Goal: Information Seeking & Learning: Understand process/instructions

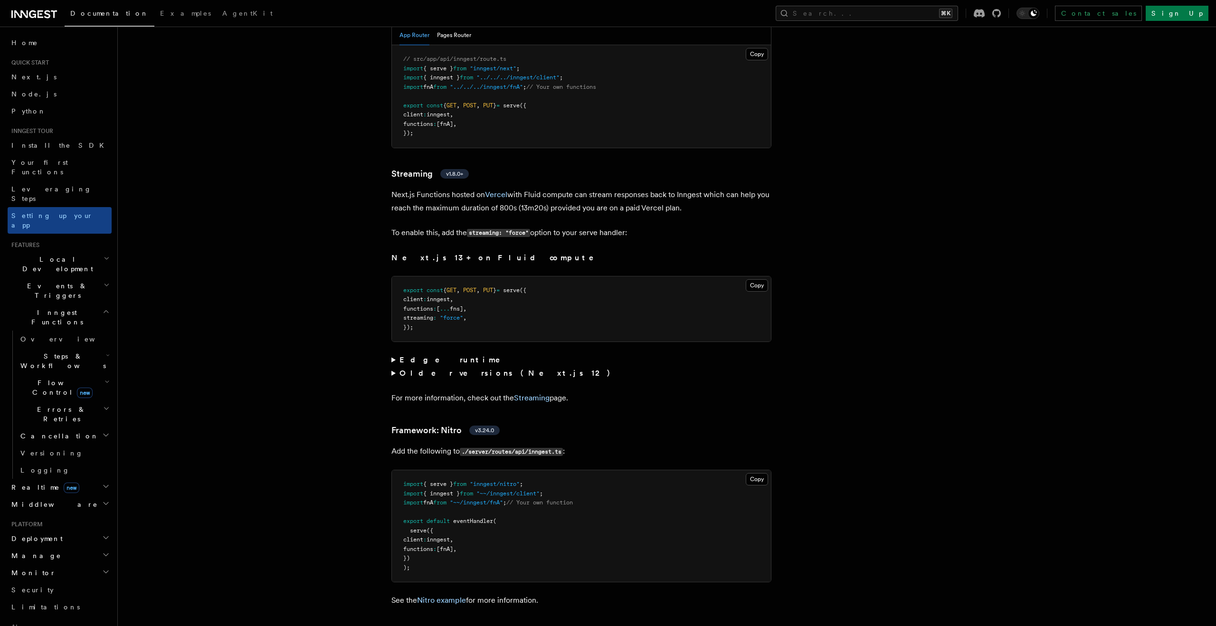
click at [392, 353] on summary "Edge runtime" at bounding box center [581, 359] width 380 height 13
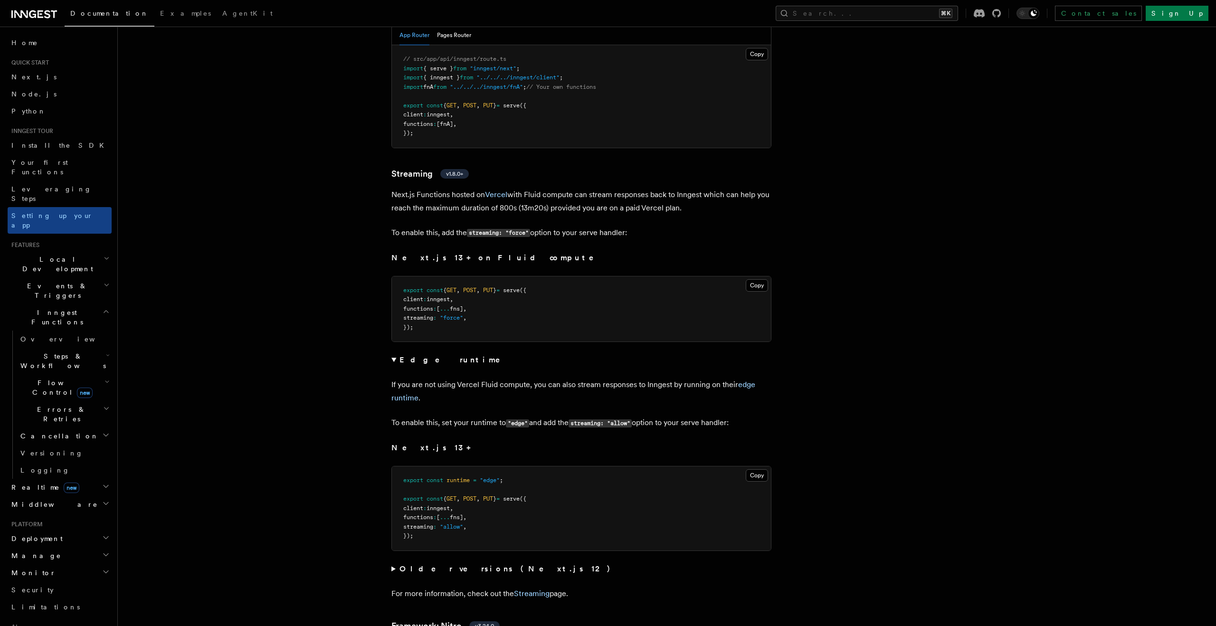
click at [392, 353] on summary "Edge runtime" at bounding box center [581, 359] width 380 height 13
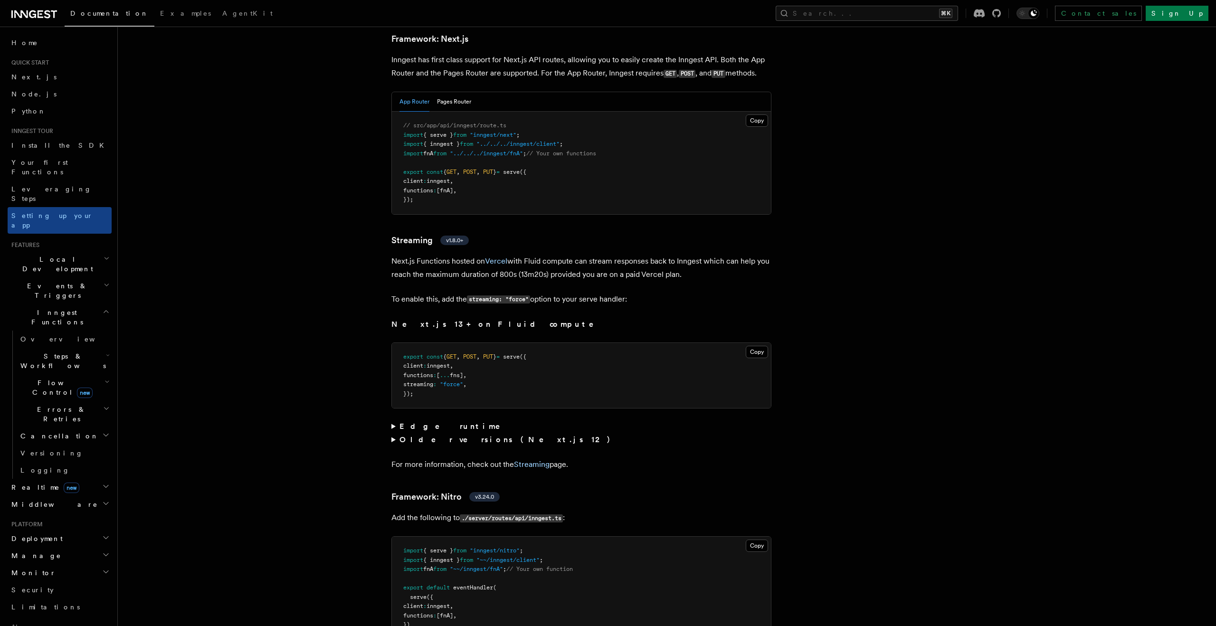
scroll to position [5854, 0]
drag, startPoint x: 407, startPoint y: 348, endPoint x: 494, endPoint y: 353, distance: 87.1
click at [494, 353] on pre "export const { GET , POST , PUT } = serve ({ client : inngest , functions : [ .…" at bounding box center [581, 377] width 379 height 66
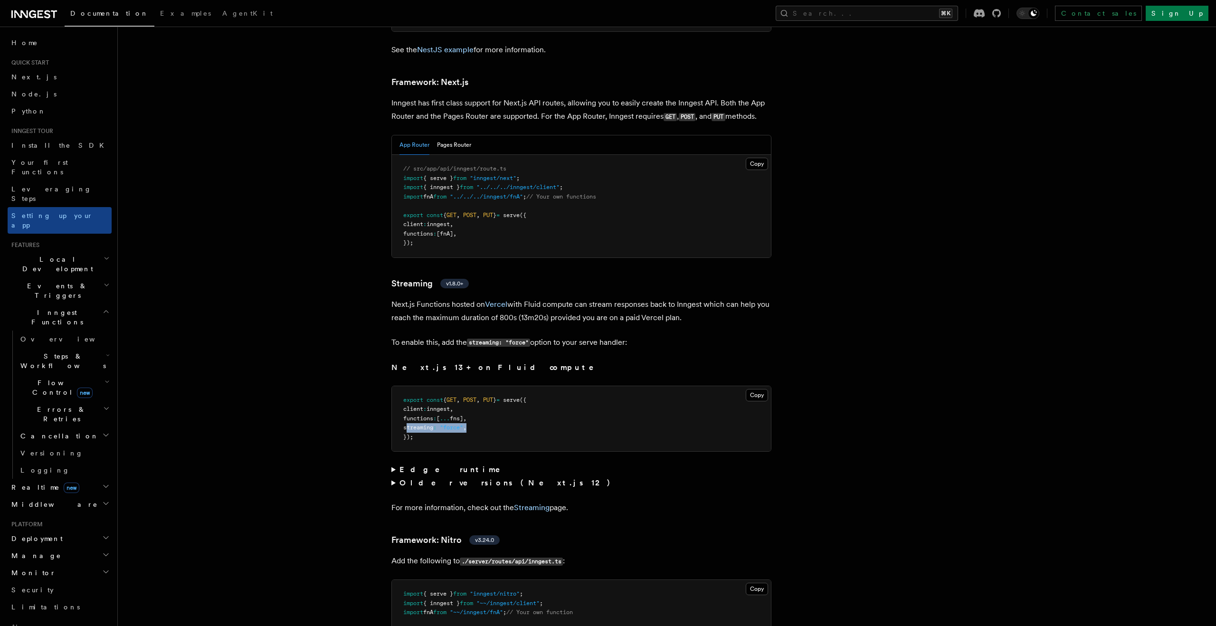
scroll to position [5799, 0]
